Goal: Transaction & Acquisition: Purchase product/service

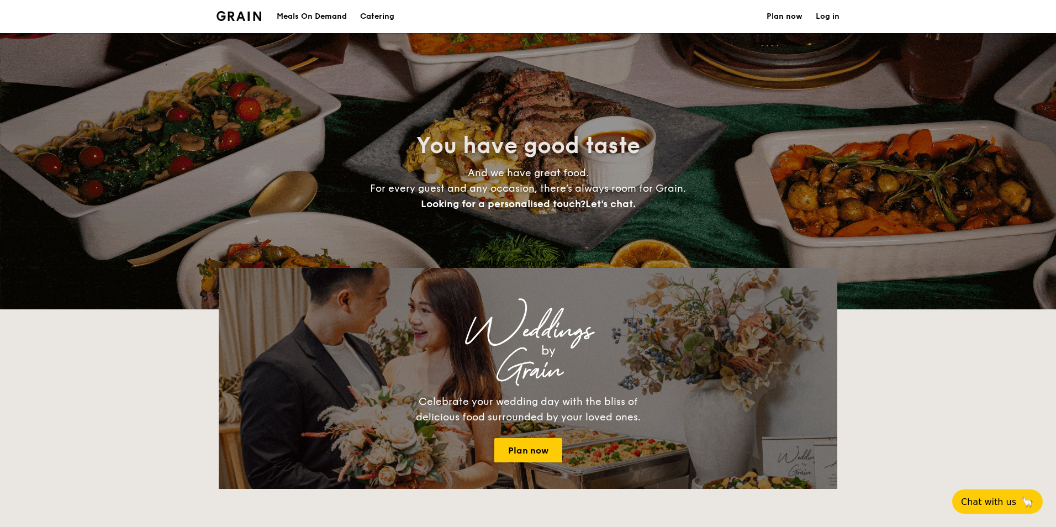
select select
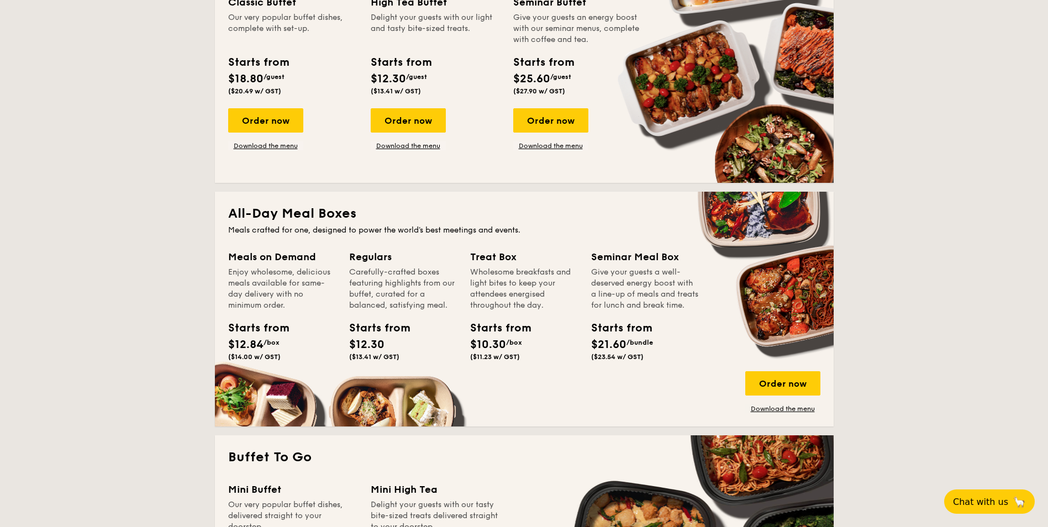
scroll to position [221, 0]
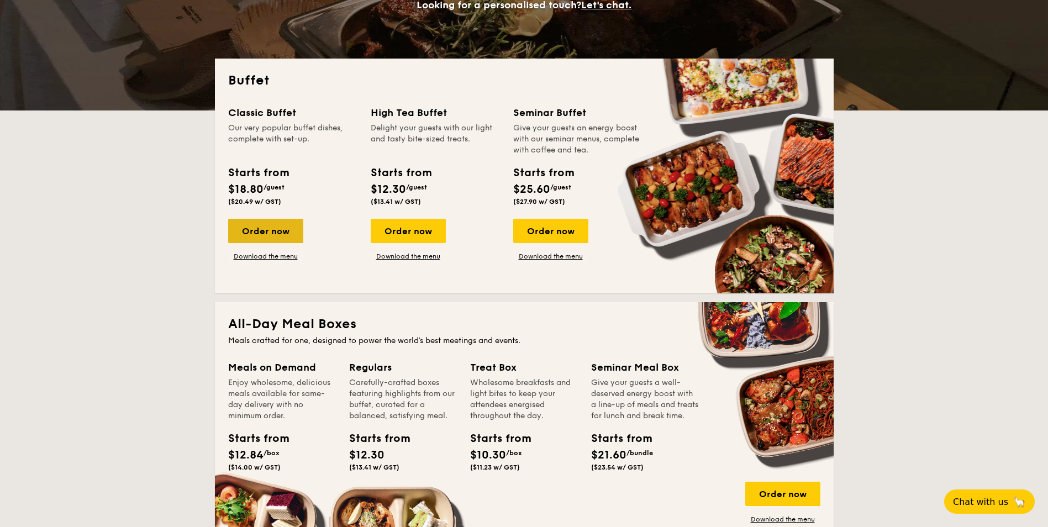
click at [264, 234] on div "Order now" at bounding box center [265, 231] width 75 height 24
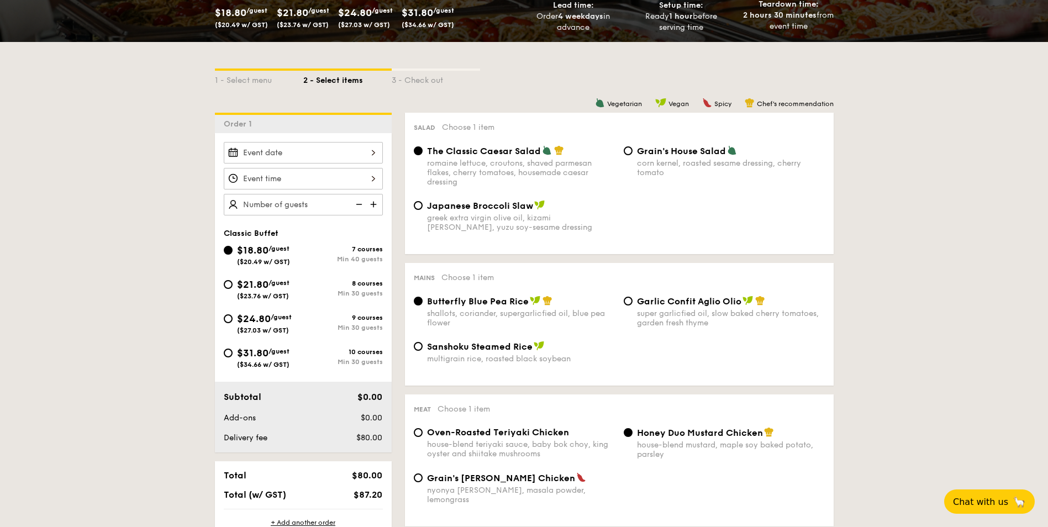
scroll to position [442, 0]
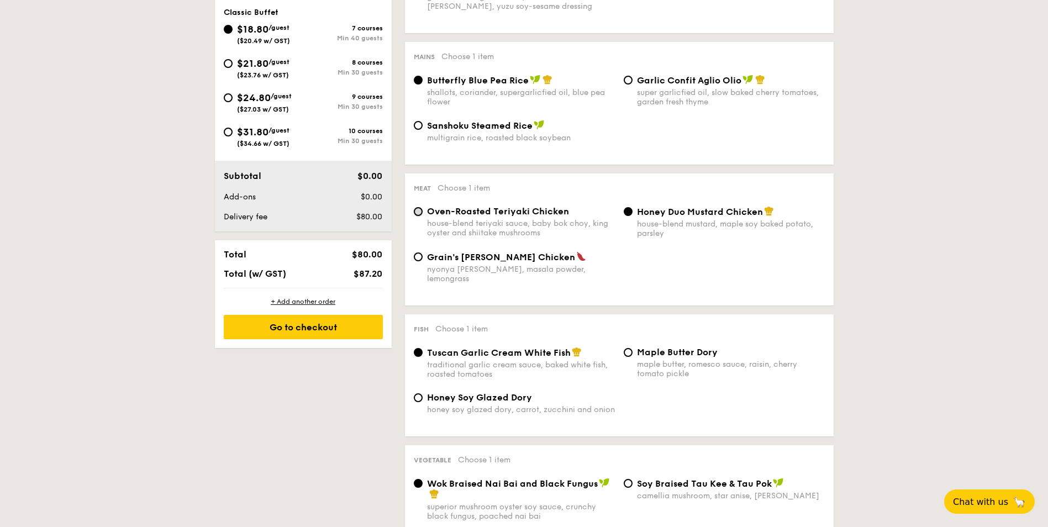
click at [416, 213] on input "Oven-Roasted Teriyaki Chicken house-blend teriyaki sauce, baby bok choy, king o…" at bounding box center [418, 211] width 9 height 9
radio input "true"
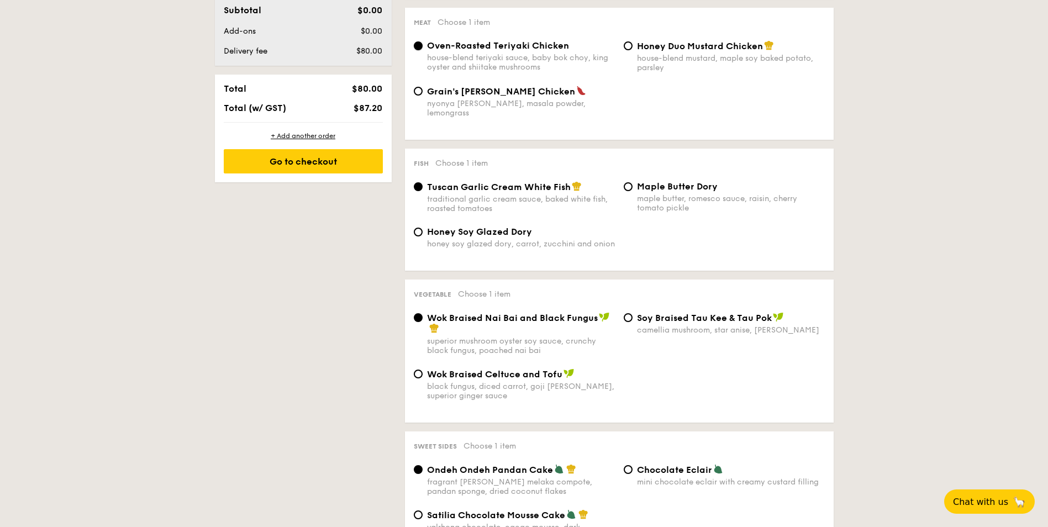
scroll to position [221, 0]
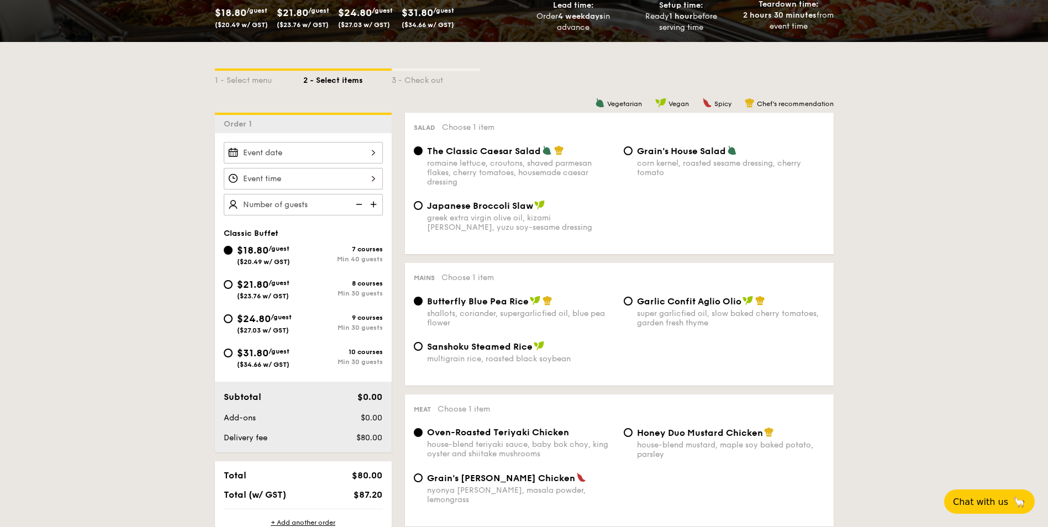
drag, startPoint x: 347, startPoint y: 261, endPoint x: 379, endPoint y: 259, distance: 32.1
click at [379, 259] on div "Min 40 guests" at bounding box center [343, 259] width 80 height 8
drag, startPoint x: 379, startPoint y: 259, endPoint x: 360, endPoint y: 267, distance: 21.5
click at [360, 267] on div "$18.80 /guest ($20.49 w/ GST) 7 courses Min 40 guests" at bounding box center [303, 257] width 168 height 30
